Goal: Share content: Contribute content

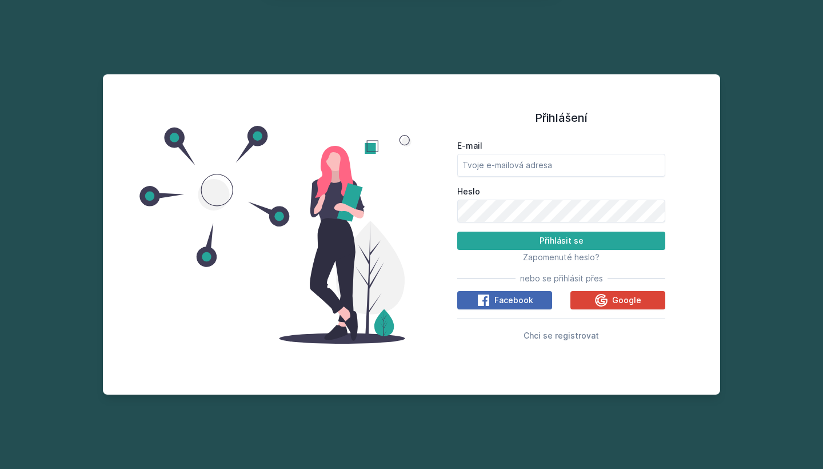
click at [415, 68] on button "Ne" at bounding box center [413, 73] width 41 height 29
click at [608, 298] on icon at bounding box center [601, 300] width 14 height 14
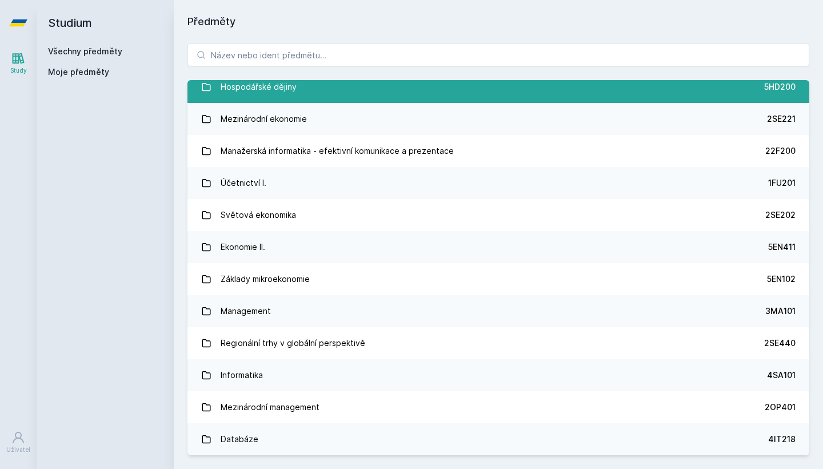
scroll to position [337, 0]
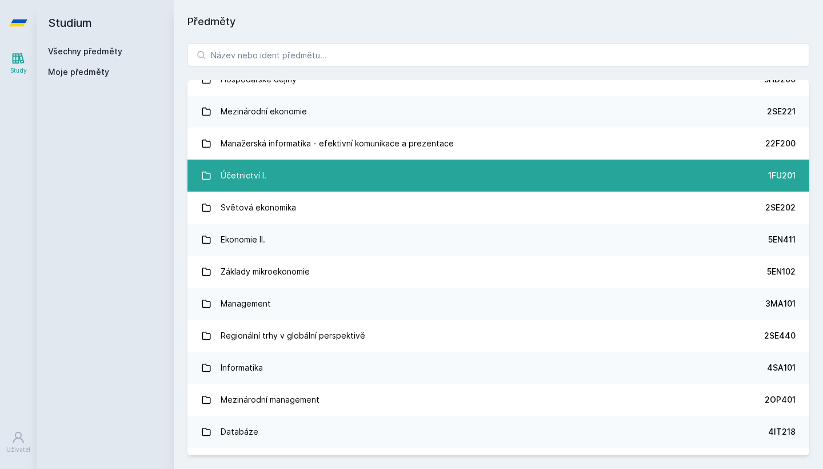
click at [425, 162] on link "Účetnictví I. 1FU201" at bounding box center [498, 175] width 622 height 32
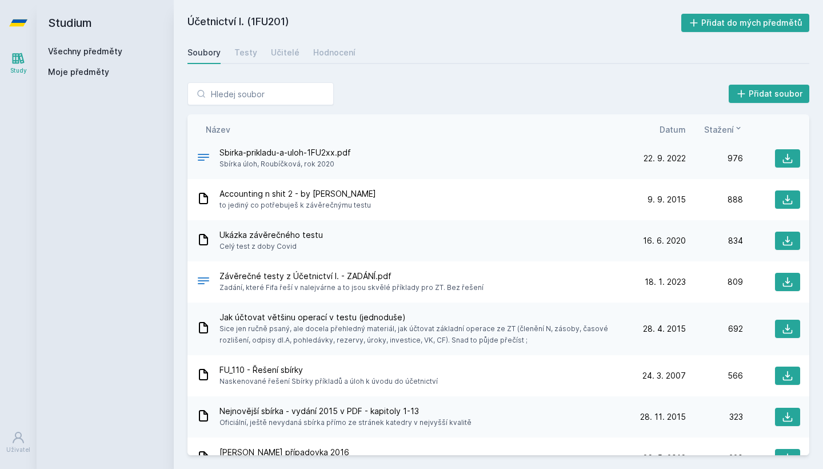
scroll to position [150, 0]
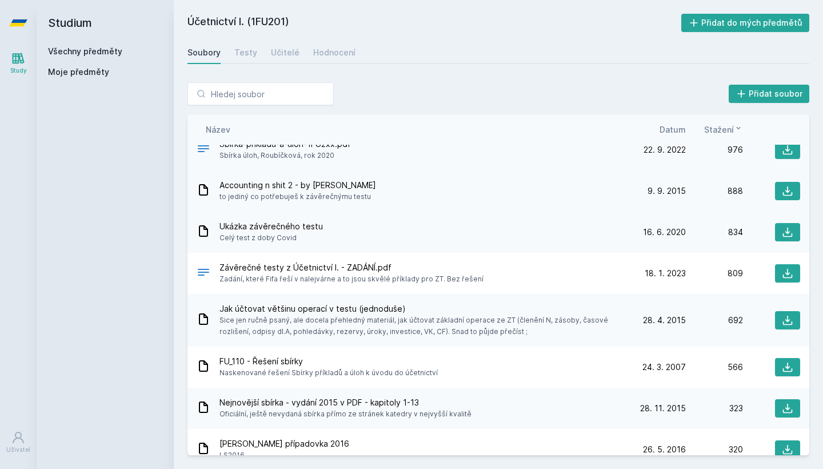
click at [416, 203] on div "Accounting n shit 2 - by Fífa to jediný co potřebuješ k závěrečnýmu testu [DATE…" at bounding box center [498, 190] width 622 height 41
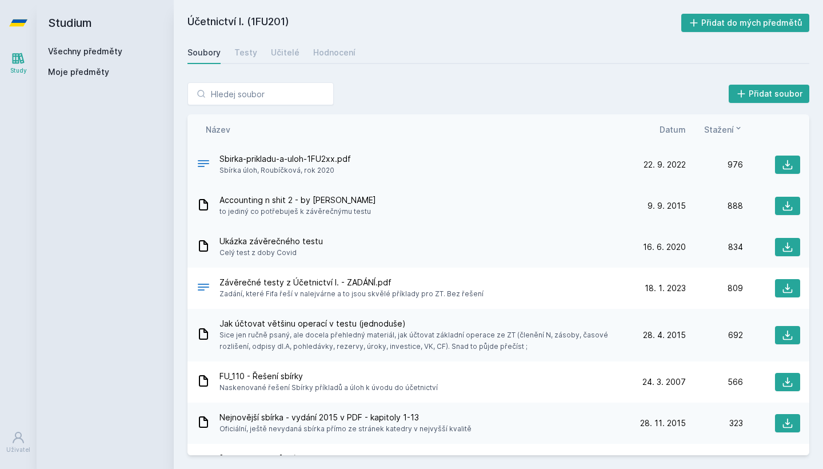
scroll to position [133, 0]
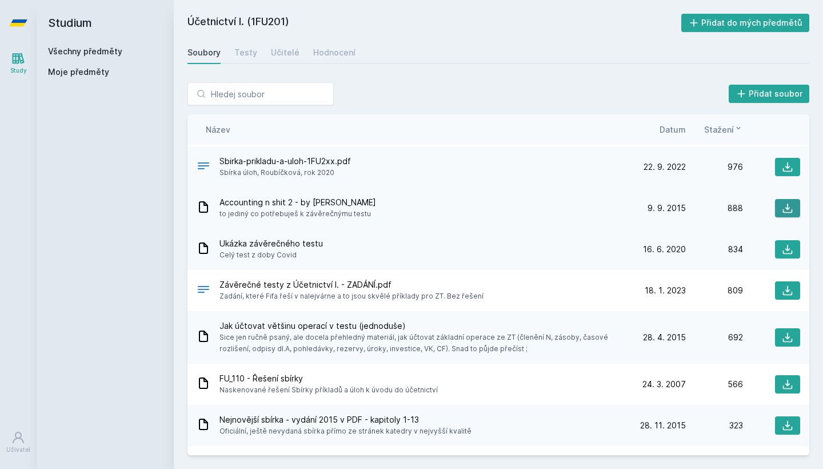
click at [788, 209] on icon at bounding box center [788, 208] width 10 height 10
click at [355, 101] on div "Přidat soubor" at bounding box center [498, 93] width 622 height 23
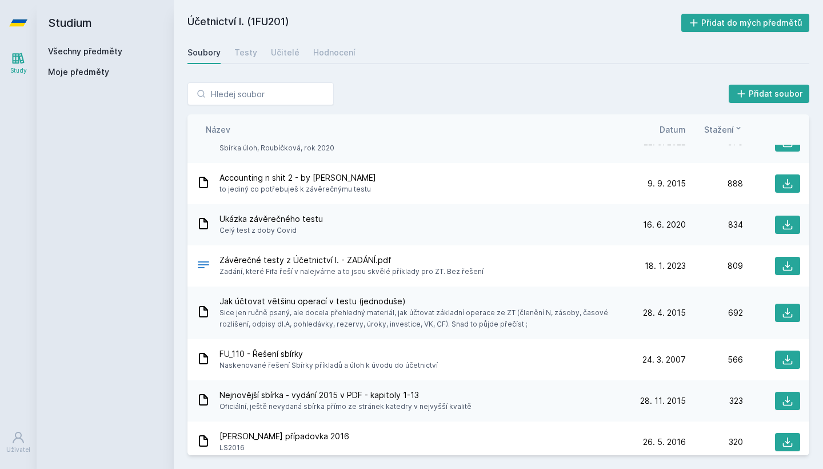
scroll to position [161, 0]
